Goal: Task Accomplishment & Management: Complete application form

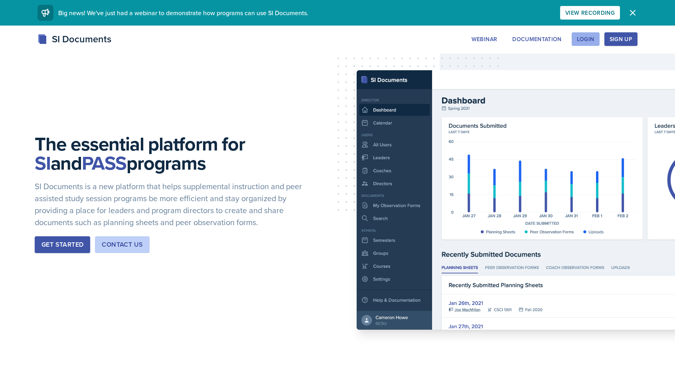
click at [593, 36] on div "Login" at bounding box center [586, 39] width 18 height 6
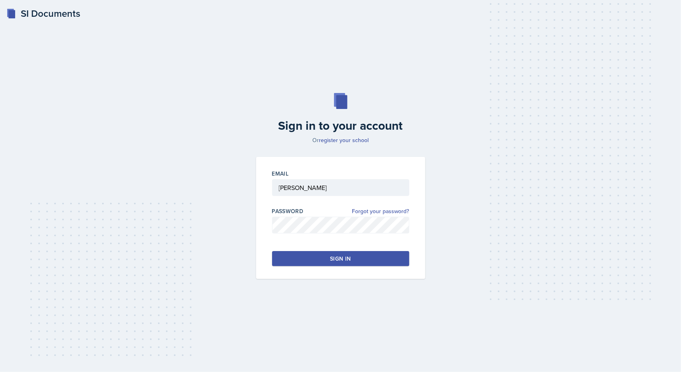
click at [324, 260] on button "Sign in" at bounding box center [340, 258] width 137 height 15
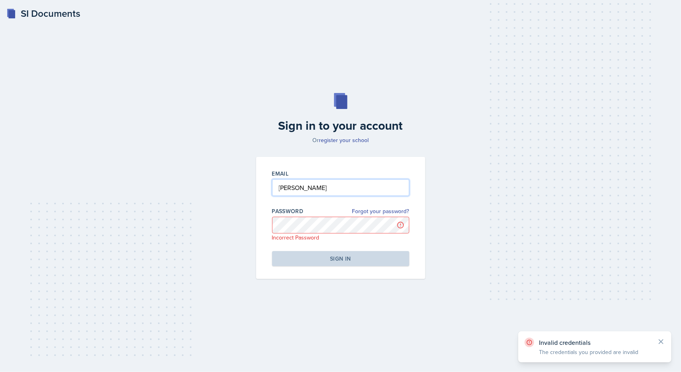
click at [287, 191] on input "[PERSON_NAME]" at bounding box center [340, 187] width 137 height 17
type input "[PERSON_NAME][EMAIL_ADDRESS][PERSON_NAME][DOMAIN_NAME]"
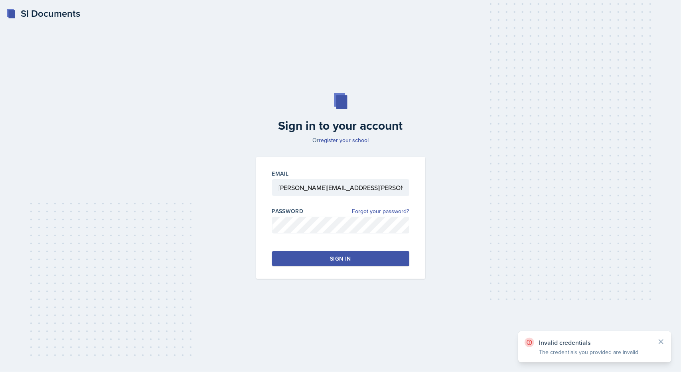
click at [328, 252] on button "Sign in" at bounding box center [340, 258] width 137 height 15
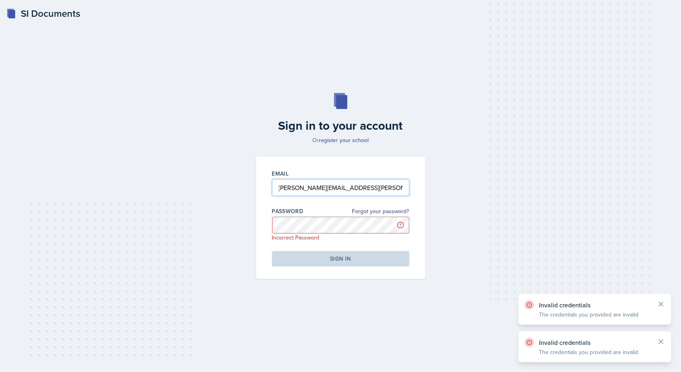
click at [323, 195] on input "[PERSON_NAME][EMAIL_ADDRESS][PERSON_NAME][DOMAIN_NAME]" at bounding box center [340, 187] width 137 height 17
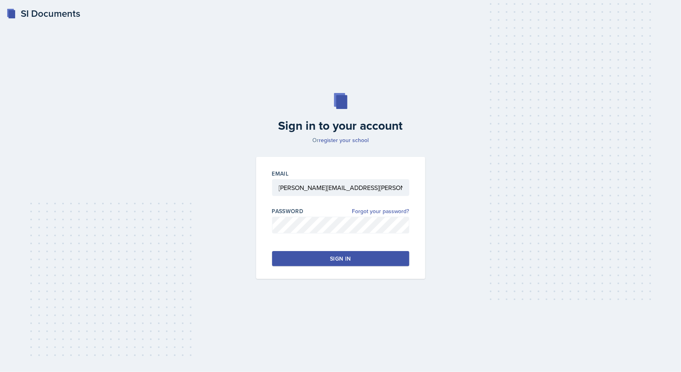
click at [291, 263] on button "Sign in" at bounding box center [340, 258] width 137 height 15
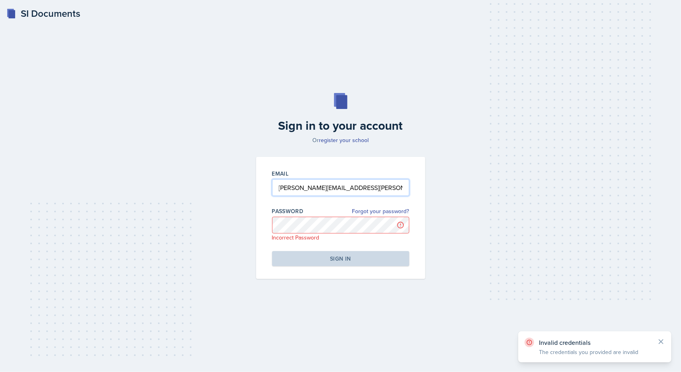
drag, startPoint x: 392, startPoint y: 186, endPoint x: 181, endPoint y: 196, distance: 211.2
click at [181, 196] on div "Sign in to your account Or register your school Email [PERSON_NAME][EMAIL_ADDRE…" at bounding box center [340, 185] width 655 height 236
type input "[PERSON_NAME][EMAIL_ADDRESS][PERSON_NAME][DOMAIN_NAME]"
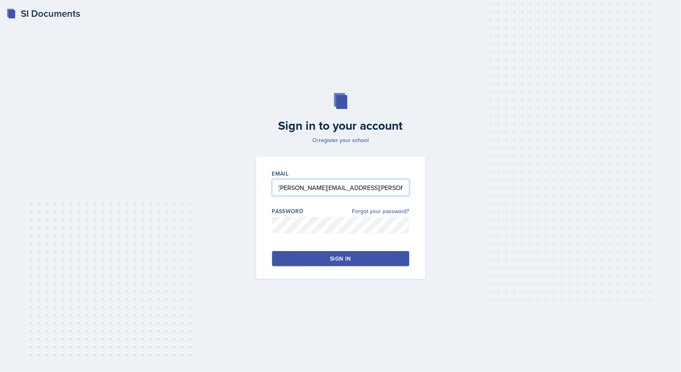
drag, startPoint x: 356, startPoint y: 193, endPoint x: 197, endPoint y: 155, distance: 163.5
click at [197, 155] on div "Sign in to your account Or register your school Email [PERSON_NAME][EMAIL_ADDRE…" at bounding box center [340, 185] width 655 height 236
click at [285, 259] on button "Sign in" at bounding box center [340, 258] width 137 height 15
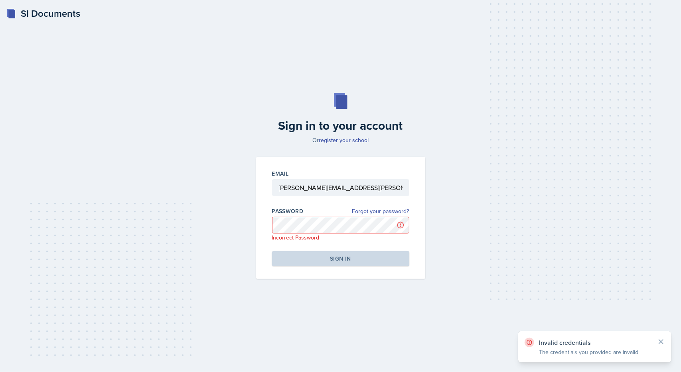
click at [329, 213] on div "Password Forgot your password?" at bounding box center [340, 211] width 137 height 8
click at [366, 212] on link "Forgot your password?" at bounding box center [380, 211] width 57 height 8
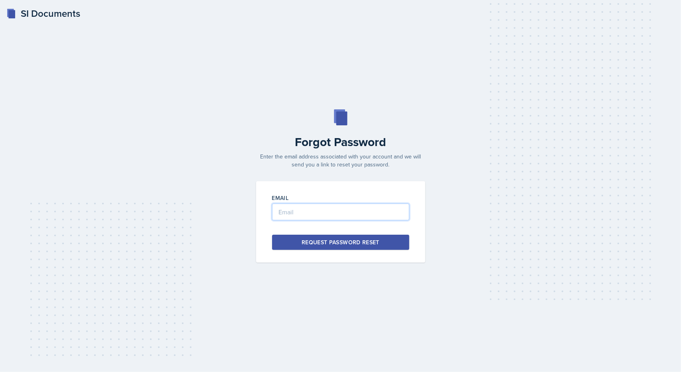
click at [309, 217] on input "email" at bounding box center [340, 211] width 137 height 17
type input "[PERSON_NAME][EMAIL_ADDRESS][PERSON_NAME][DOMAIN_NAME]"
click at [305, 239] on div "Request Password Reset" at bounding box center [340, 242] width 78 height 8
click at [308, 213] on input "email" at bounding box center [340, 211] width 137 height 17
type input "k"
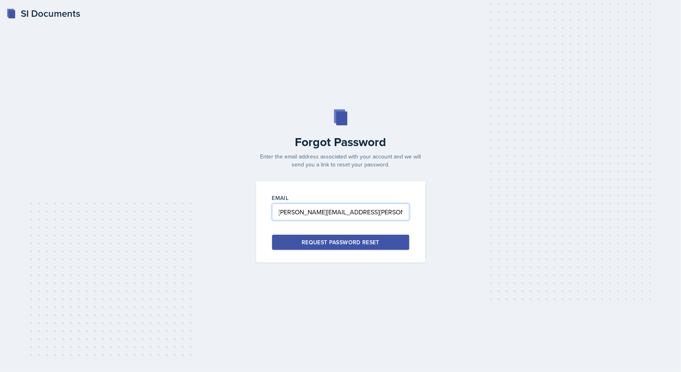
type input "[PERSON_NAME][EMAIL_ADDRESS][PERSON_NAME][DOMAIN_NAME]"
click at [356, 241] on div "Request Password Reset" at bounding box center [340, 242] width 78 height 8
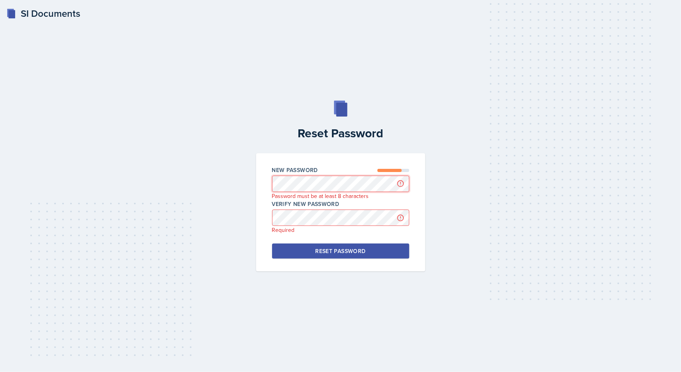
click at [237, 183] on div "Reset Password New Password Password must be at least 8 characters Verify New P…" at bounding box center [340, 185] width 655 height 171
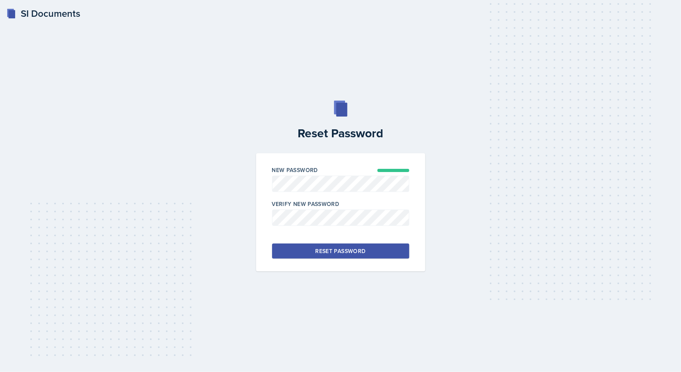
click at [320, 251] on div "Reset Password" at bounding box center [340, 251] width 50 height 8
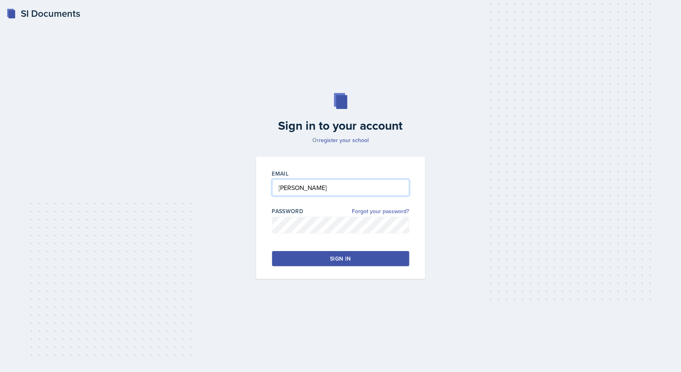
type input "[PERSON_NAME][EMAIL_ADDRESS][PERSON_NAME][DOMAIN_NAME]"
click at [357, 262] on button "Sign in" at bounding box center [340, 258] width 137 height 15
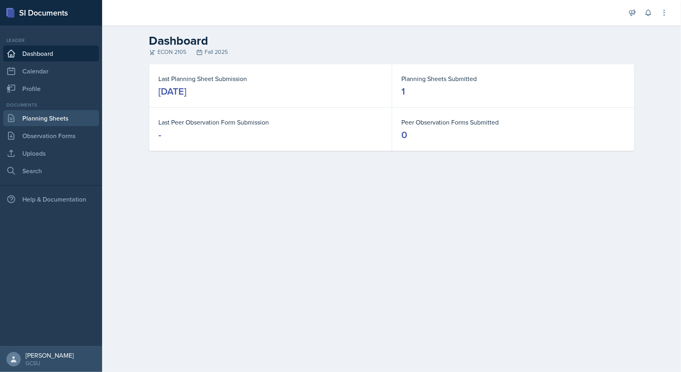
click at [54, 119] on link "Planning Sheets" at bounding box center [51, 118] width 96 height 16
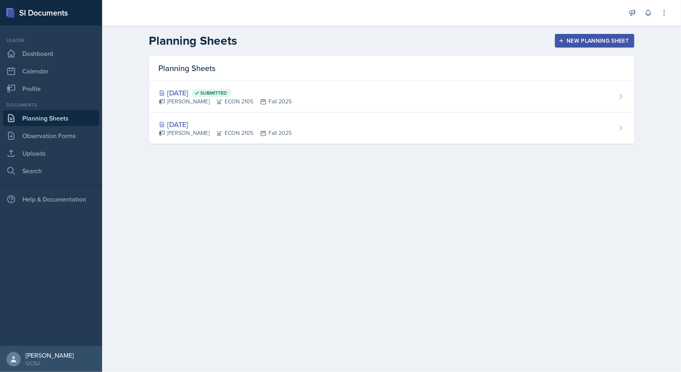
click at [587, 45] on button "New Planning Sheet" at bounding box center [594, 41] width 79 height 14
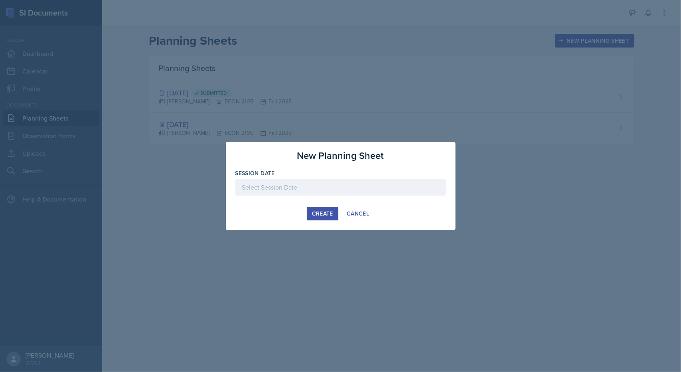
click at [321, 189] on div at bounding box center [340, 187] width 211 height 17
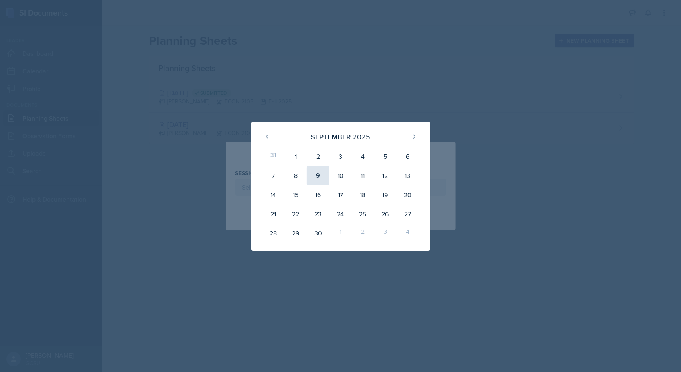
click at [316, 172] on div "9" at bounding box center [318, 175] width 22 height 19
type input "September 9th, 2025"
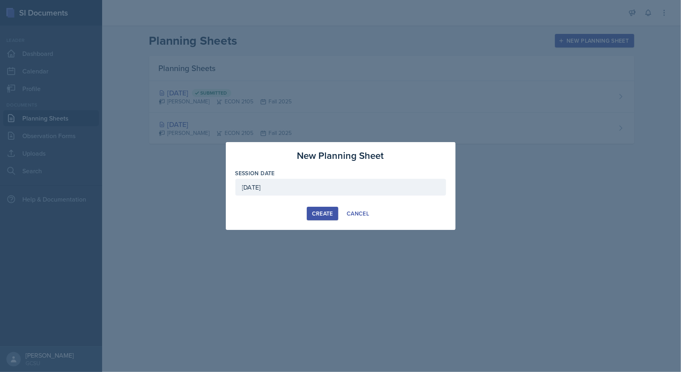
click at [328, 212] on div "Create" at bounding box center [322, 213] width 21 height 6
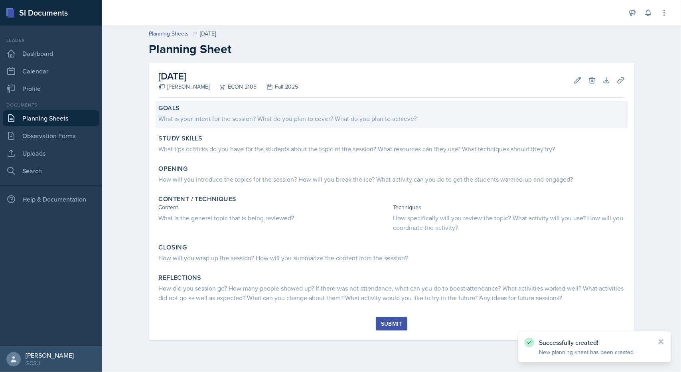
click at [255, 118] on div "What is your intent for the session? What do you plan to cover? What do you pla…" at bounding box center [392, 119] width 466 height 10
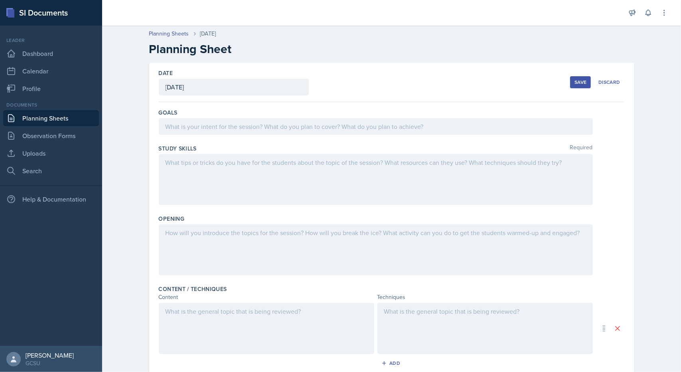
click at [210, 129] on div at bounding box center [376, 126] width 434 height 17
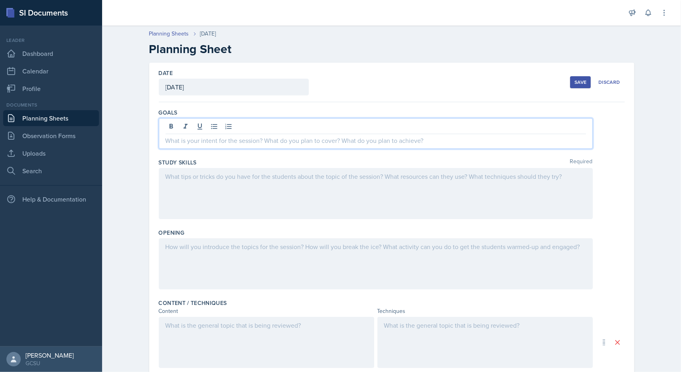
click at [252, 137] on p at bounding box center [375, 141] width 420 height 10
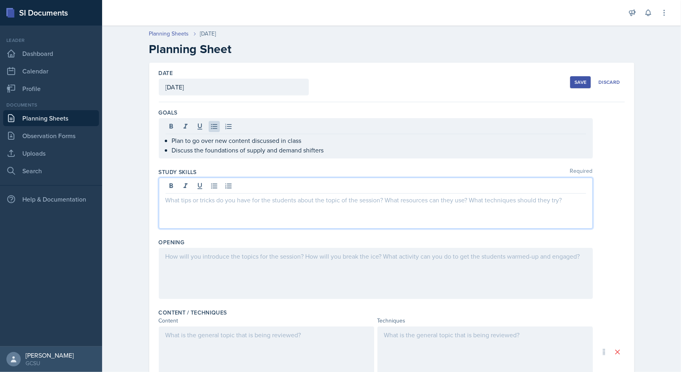
click at [304, 183] on div at bounding box center [376, 202] width 434 height 51
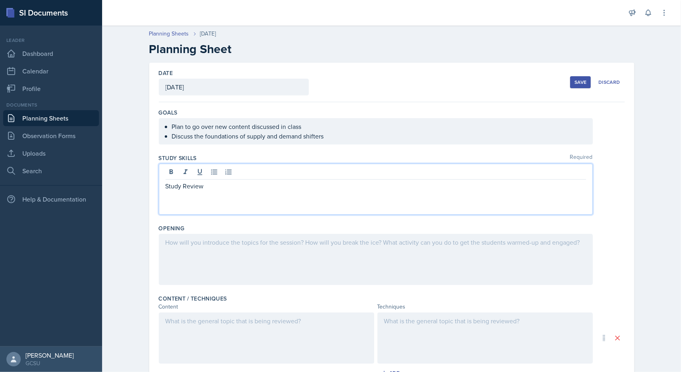
drag, startPoint x: 292, startPoint y: 187, endPoint x: 135, endPoint y: 178, distance: 157.3
click at [136, 178] on div "Date September 9th, 2025 September 2025 31 1 2 3 4 5 6 7 8 9 10 11 12 13 14 15 …" at bounding box center [391, 307] width 510 height 488
click at [218, 261] on div at bounding box center [376, 259] width 434 height 51
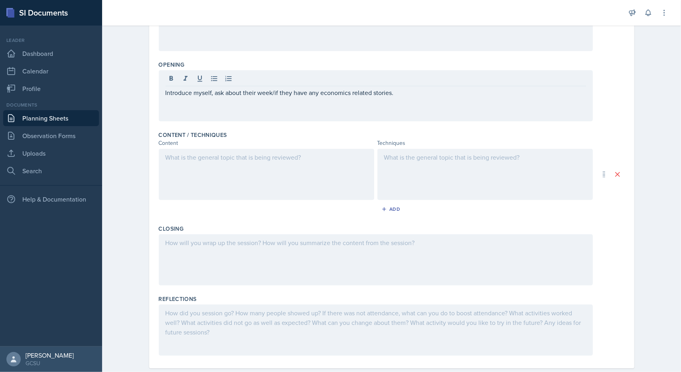
click at [239, 174] on div at bounding box center [266, 174] width 215 height 51
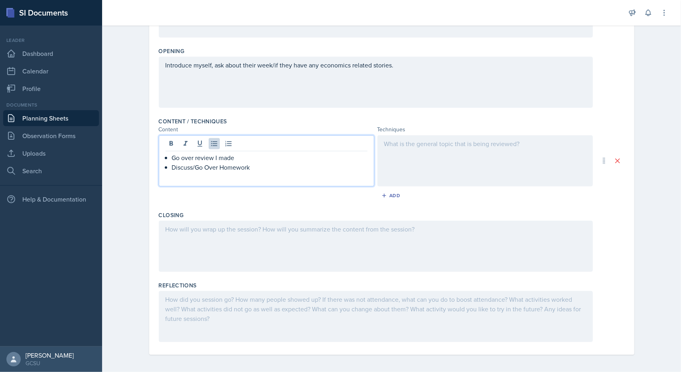
click at [257, 169] on p "Discuss/Go Over Homework" at bounding box center [269, 167] width 195 height 10
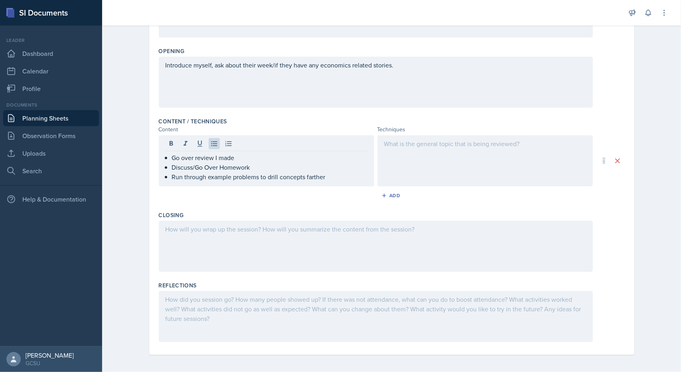
click at [447, 178] on div at bounding box center [484, 160] width 215 height 51
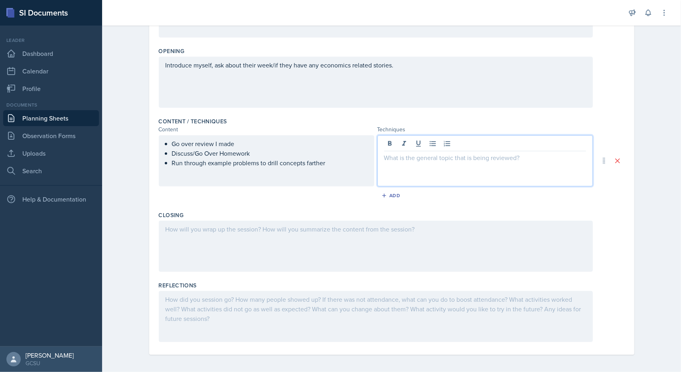
scroll to position [178, 0]
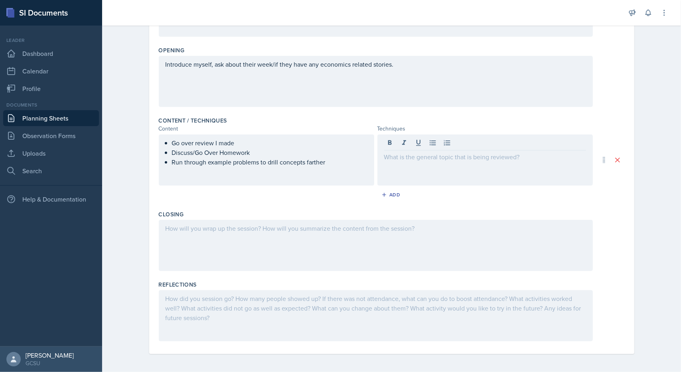
click at [403, 163] on div at bounding box center [484, 159] width 215 height 51
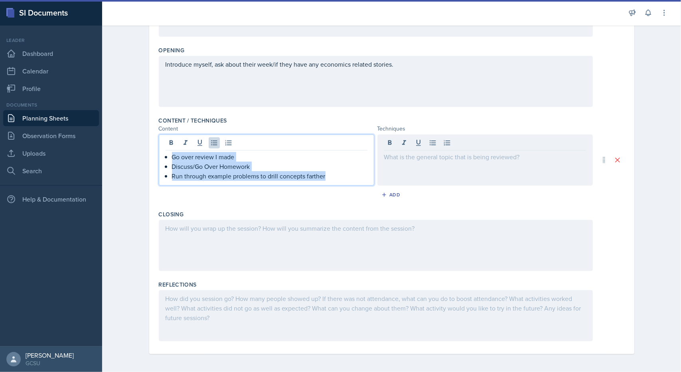
drag, startPoint x: 168, startPoint y: 142, endPoint x: 350, endPoint y: 174, distance: 184.2
click at [350, 174] on ul "Go over review I made Discuss/Go Over Homework Run through example problems to …" at bounding box center [269, 166] width 195 height 29
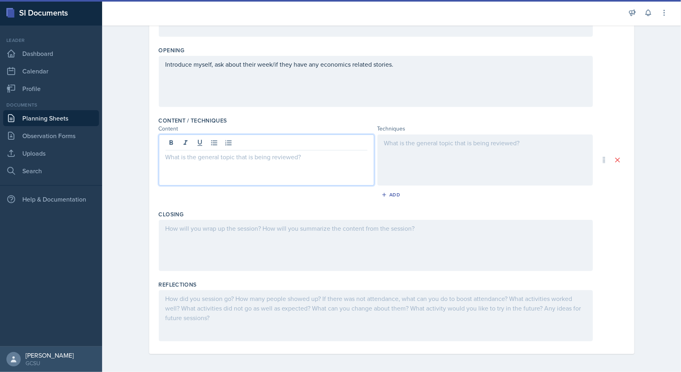
click at [433, 160] on div at bounding box center [484, 159] width 215 height 51
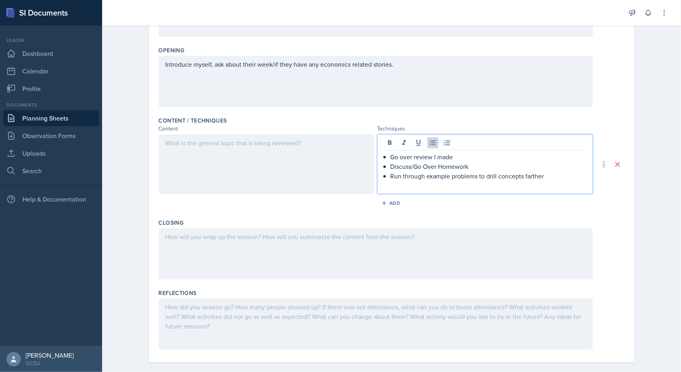
scroll to position [186, 0]
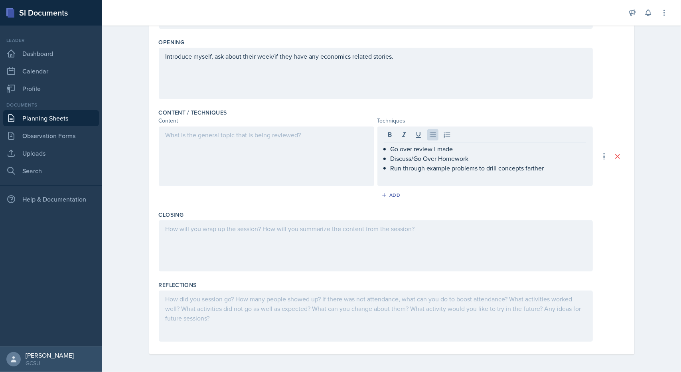
click at [311, 160] on div at bounding box center [266, 155] width 215 height 59
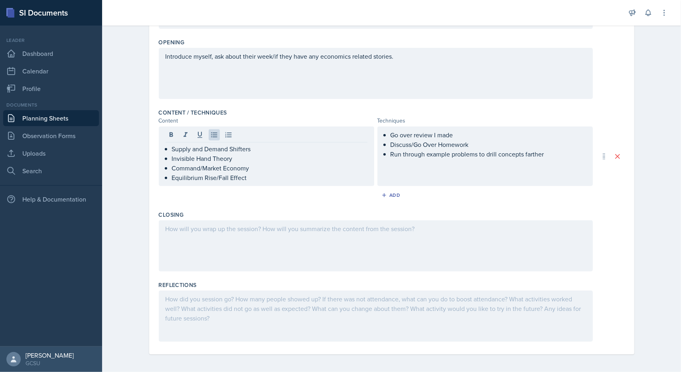
click at [276, 216] on div "Closing" at bounding box center [392, 215] width 466 height 8
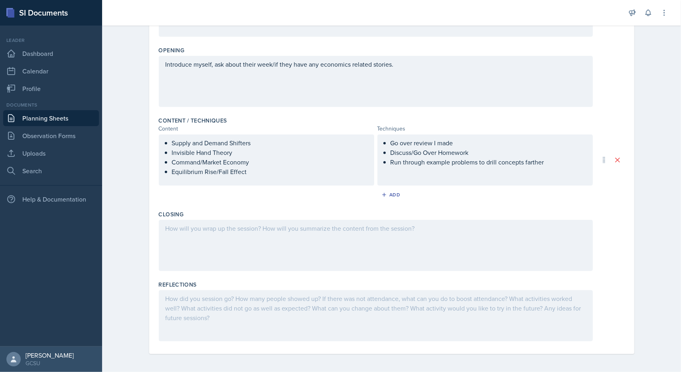
click at [276, 232] on div at bounding box center [376, 245] width 434 height 51
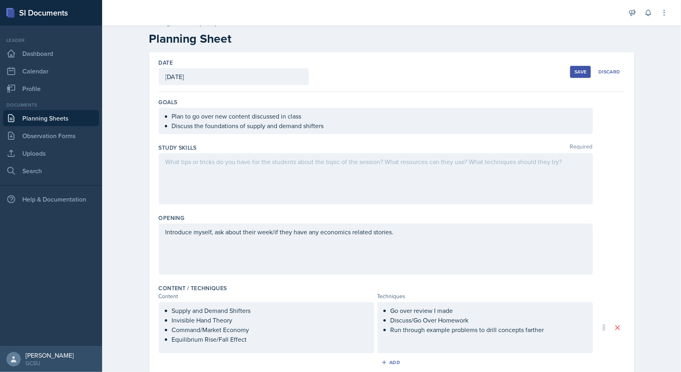
scroll to position [12, 0]
click at [347, 187] on div at bounding box center [376, 177] width 434 height 51
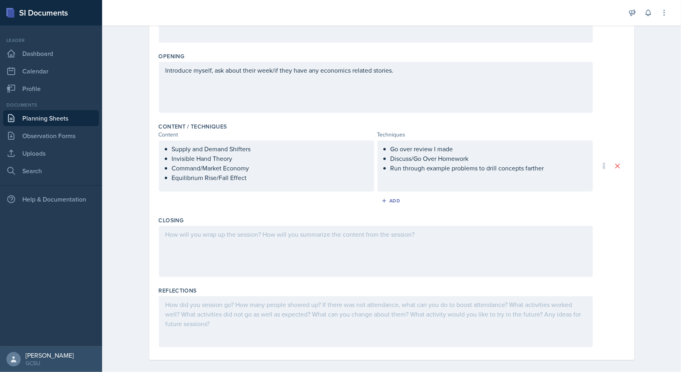
scroll to position [178, 0]
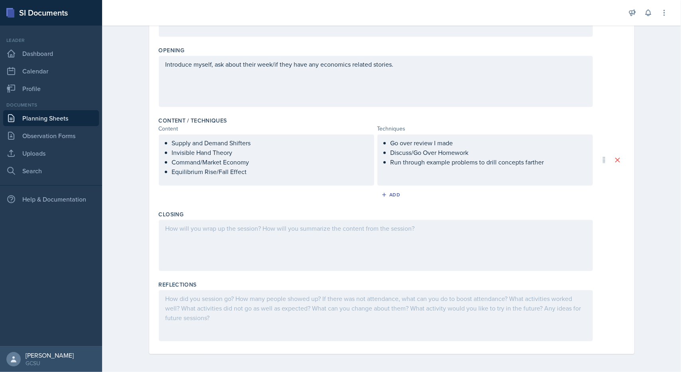
click at [550, 224] on div at bounding box center [376, 245] width 434 height 51
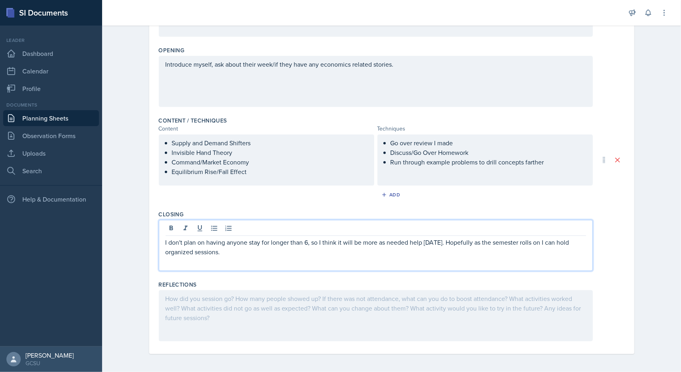
click at [253, 319] on div at bounding box center [376, 315] width 434 height 51
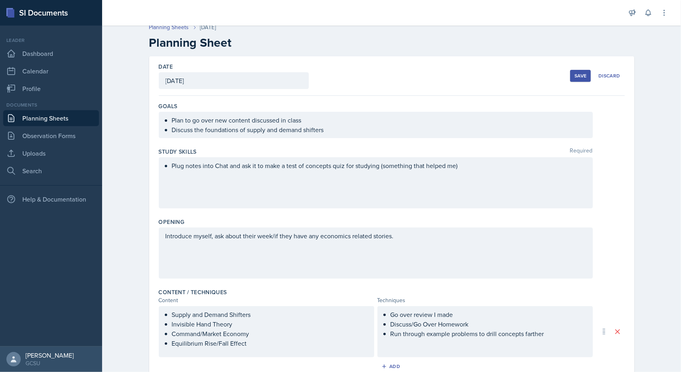
scroll to position [0, 0]
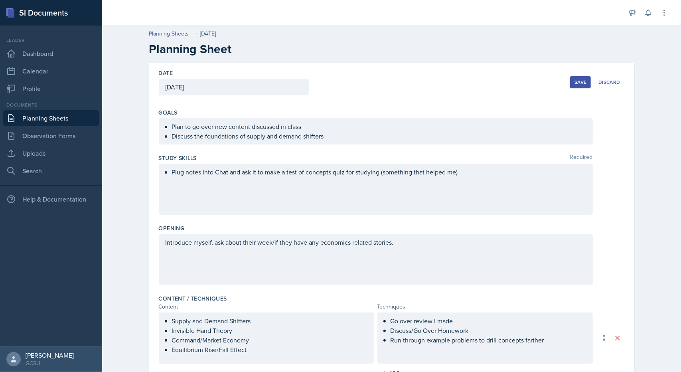
click at [579, 79] on div "Save" at bounding box center [580, 82] width 12 height 6
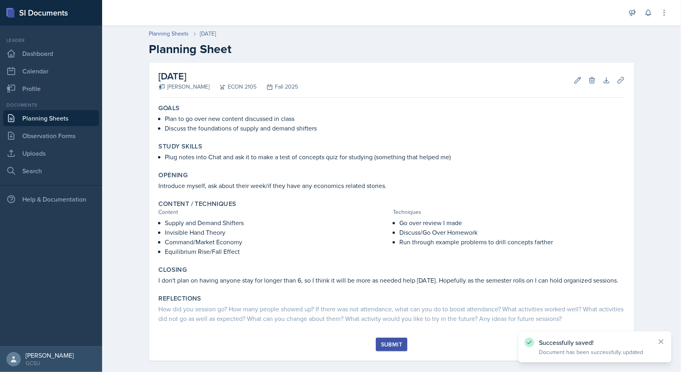
click at [188, 63] on div "September 9th, 2025 James Yeretzian ECON 2105 Fall 2025 Edit Delete Download Up…" at bounding box center [392, 80] width 466 height 35
click at [188, 53] on h2 "Planning Sheet" at bounding box center [391, 49] width 485 height 14
click at [211, 48] on h2 "Planning Sheet" at bounding box center [391, 49] width 485 height 14
click at [575, 80] on icon at bounding box center [577, 80] width 6 height 6
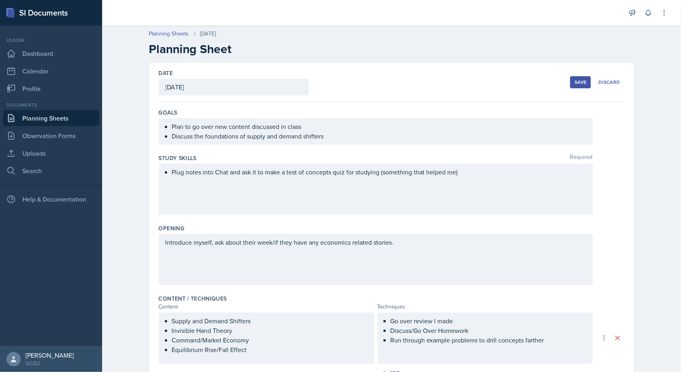
click at [220, 47] on h2 "Planning Sheet" at bounding box center [391, 49] width 485 height 14
click at [199, 78] on div "Date September 9th, 2025" at bounding box center [234, 82] width 150 height 26
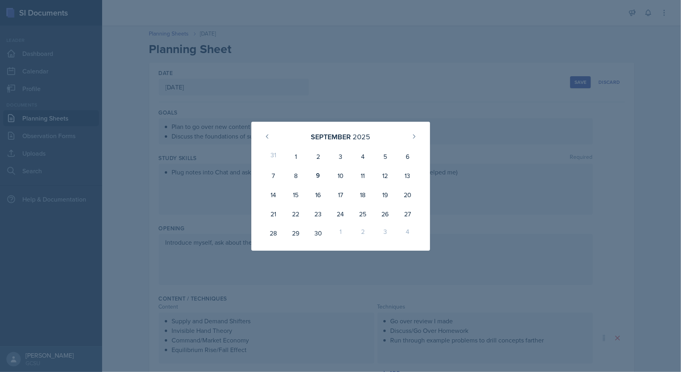
click at [198, 101] on div at bounding box center [340, 186] width 681 height 372
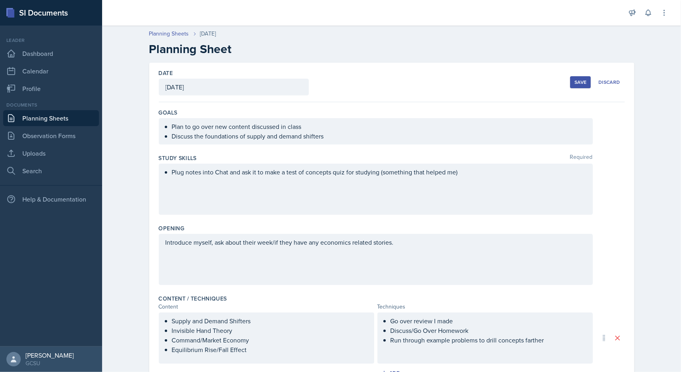
click at [570, 79] on button "Save" at bounding box center [580, 82] width 21 height 12
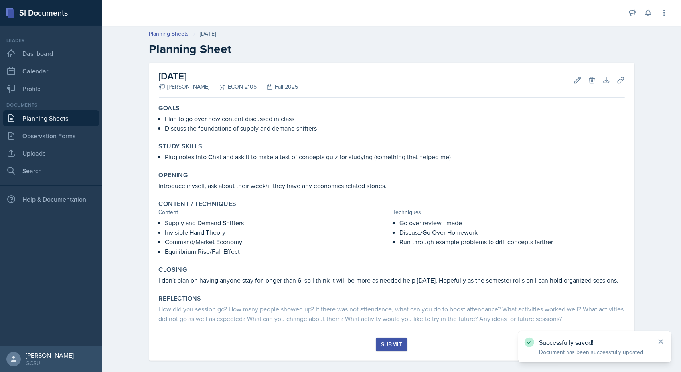
scroll to position [8, 0]
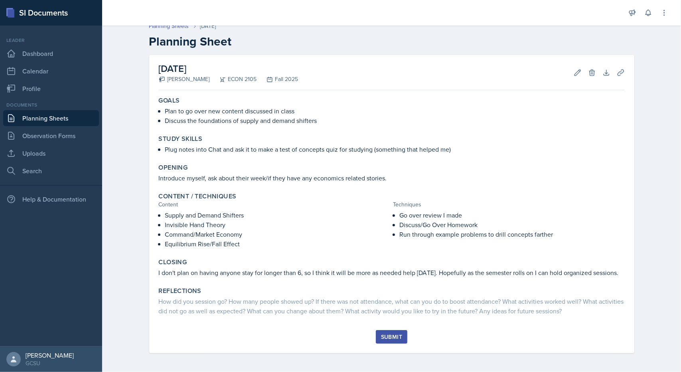
click at [382, 337] on div "Submit" at bounding box center [391, 336] width 21 height 6
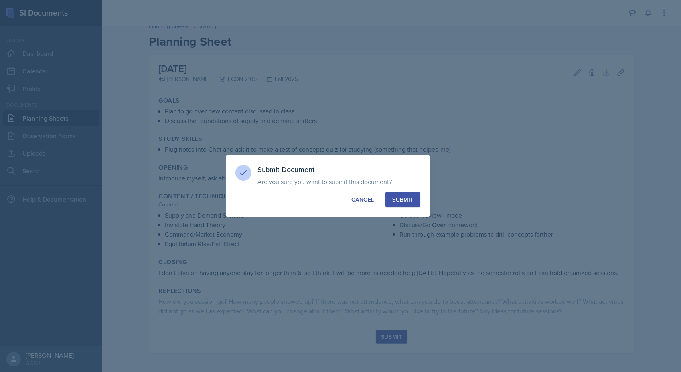
click at [403, 197] on div "Submit" at bounding box center [402, 199] width 21 height 8
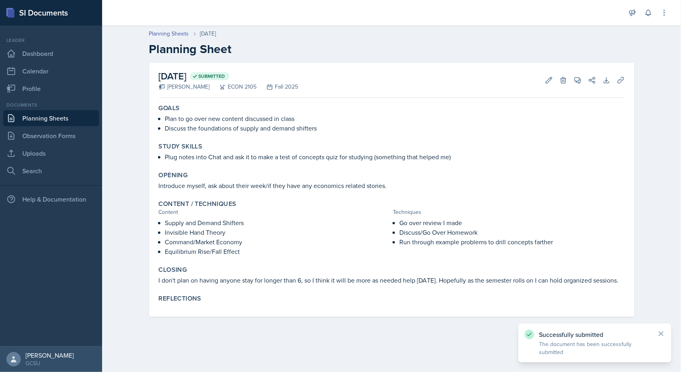
click at [665, 333] on div "Successfully submitted The document has been successfully submitted" at bounding box center [594, 342] width 153 height 39
